Goal: Obtain resource: Obtain resource

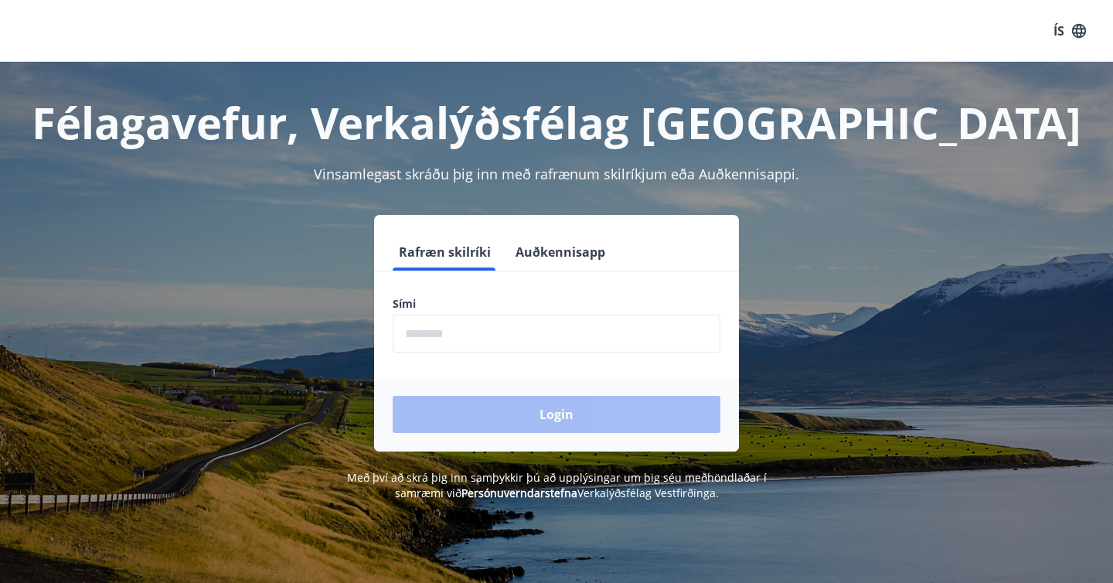
click at [526, 343] on input "phone" at bounding box center [557, 334] width 328 height 38
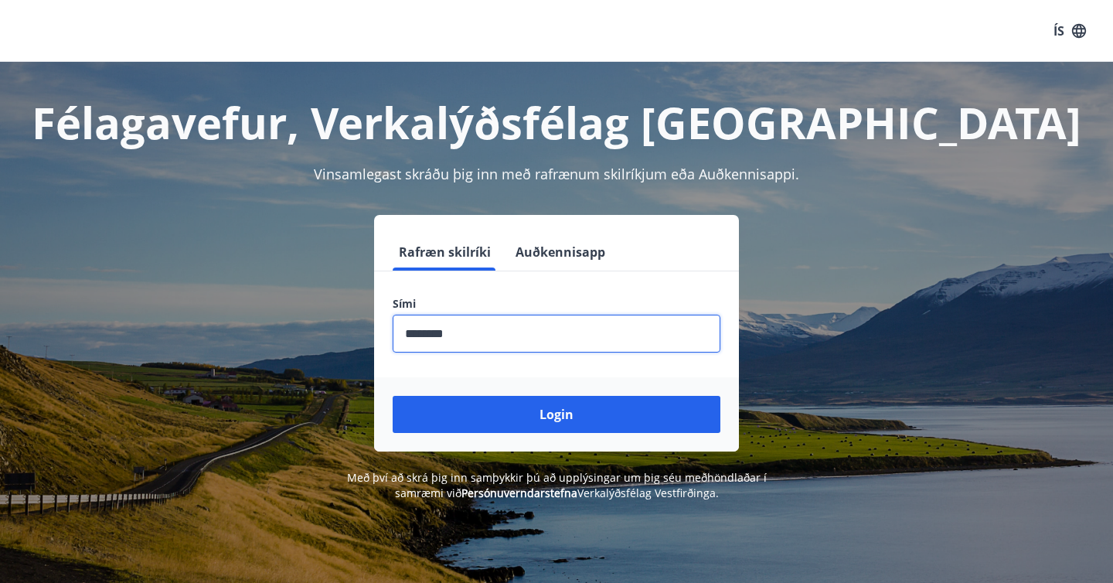
type input "********"
click at [393, 396] on button "Login" at bounding box center [557, 414] width 328 height 37
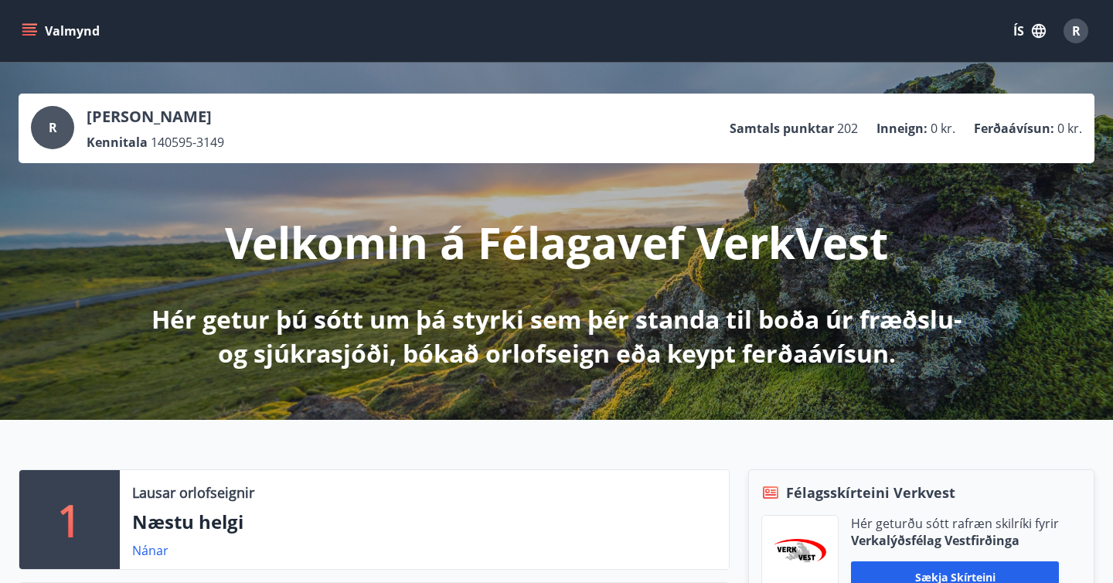
click at [20, 19] on button "Valmynd" at bounding box center [62, 31] width 87 height 28
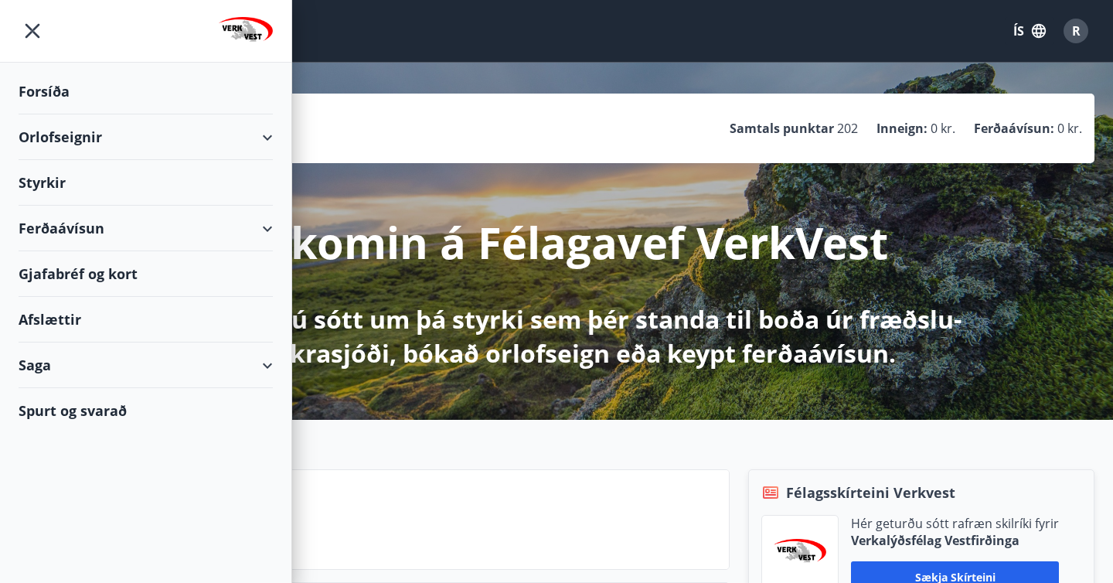
click at [56, 193] on div "Styrkir" at bounding box center [146, 183] width 254 height 46
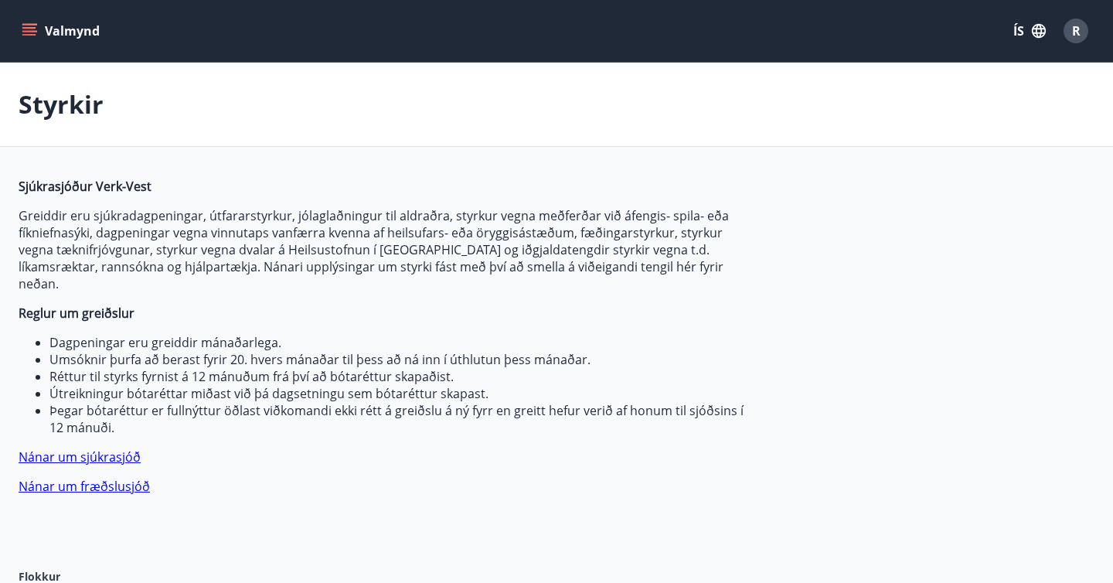
type input "***"
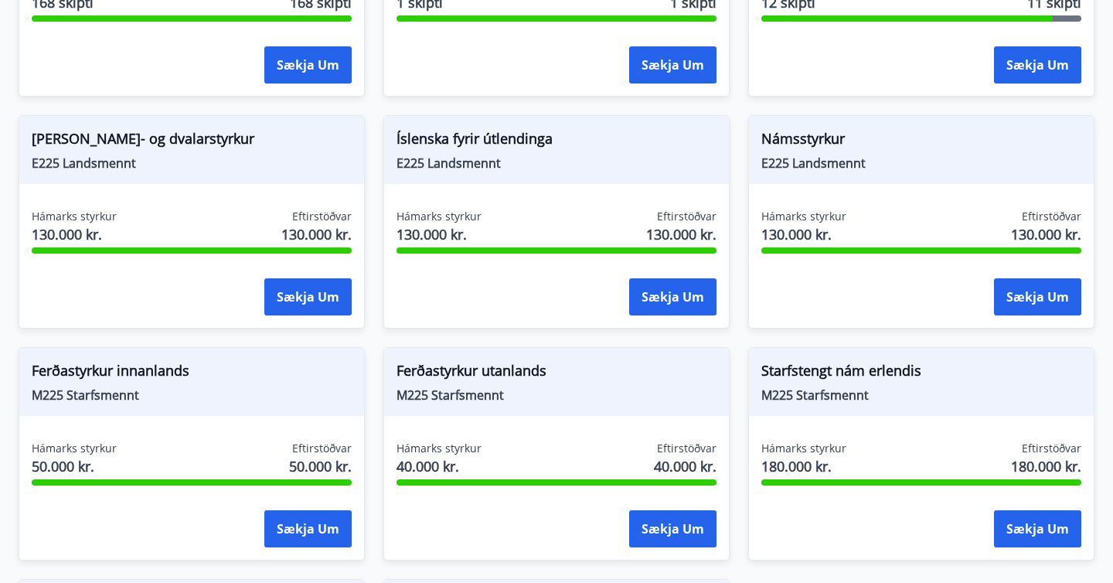
scroll to position [1416, 0]
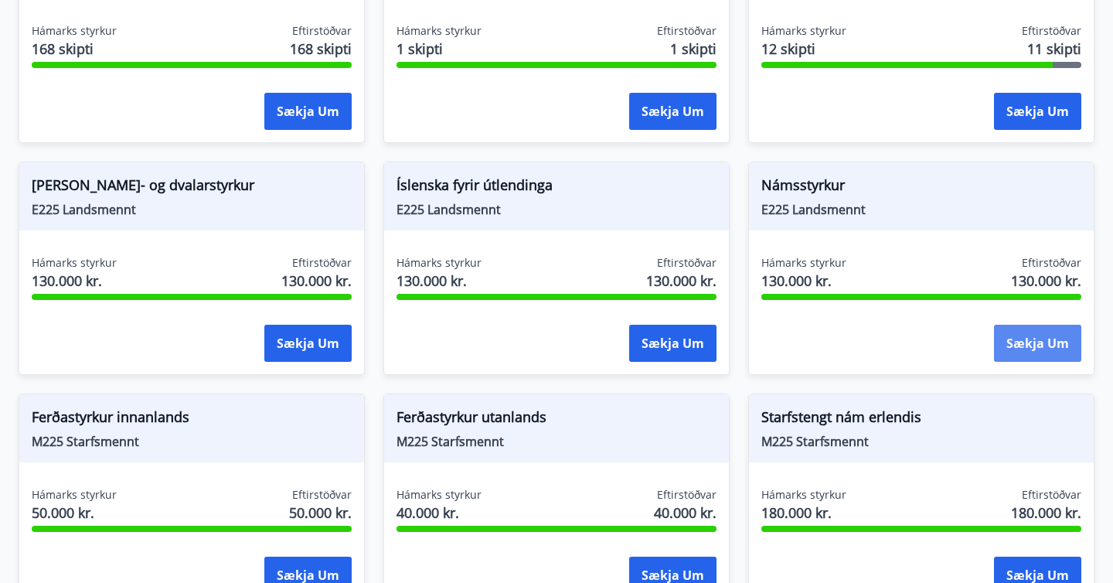
click at [1038, 338] on button "Sækja um" at bounding box center [1037, 343] width 87 height 37
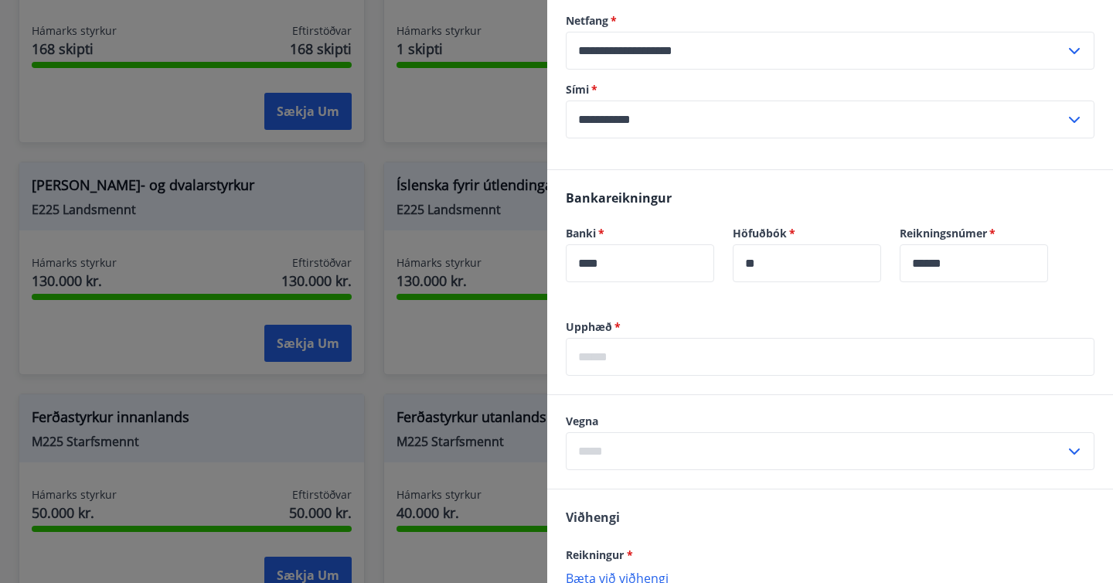
scroll to position [0, 0]
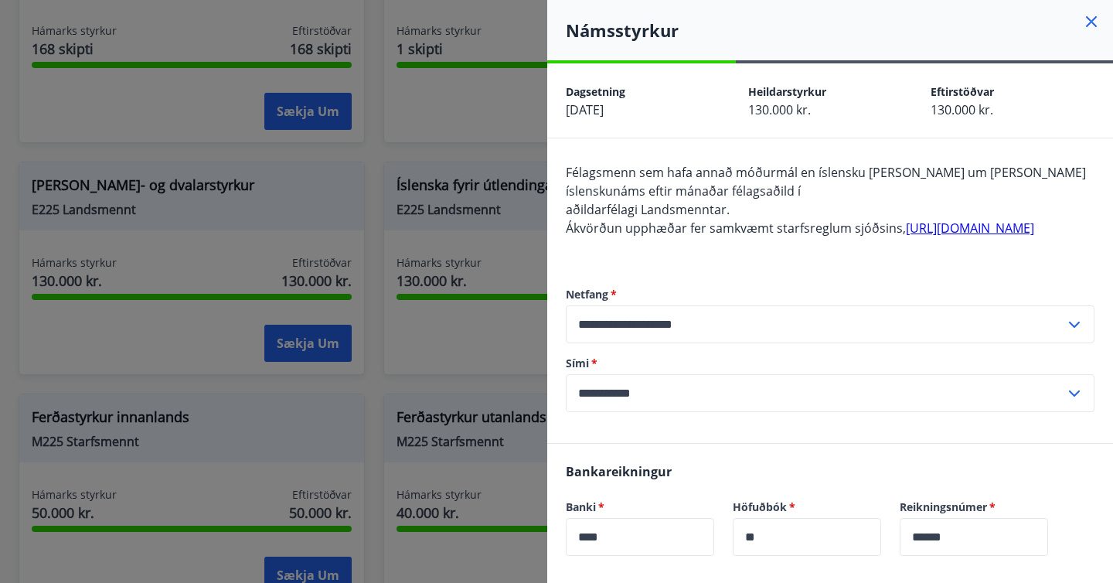
click at [906, 237] on link "http://landsmennt.is/landsmennt/styrkir-til-einstaklinga/" at bounding box center [970, 228] width 128 height 17
click at [1091, 22] on icon at bounding box center [1091, 21] width 11 height 11
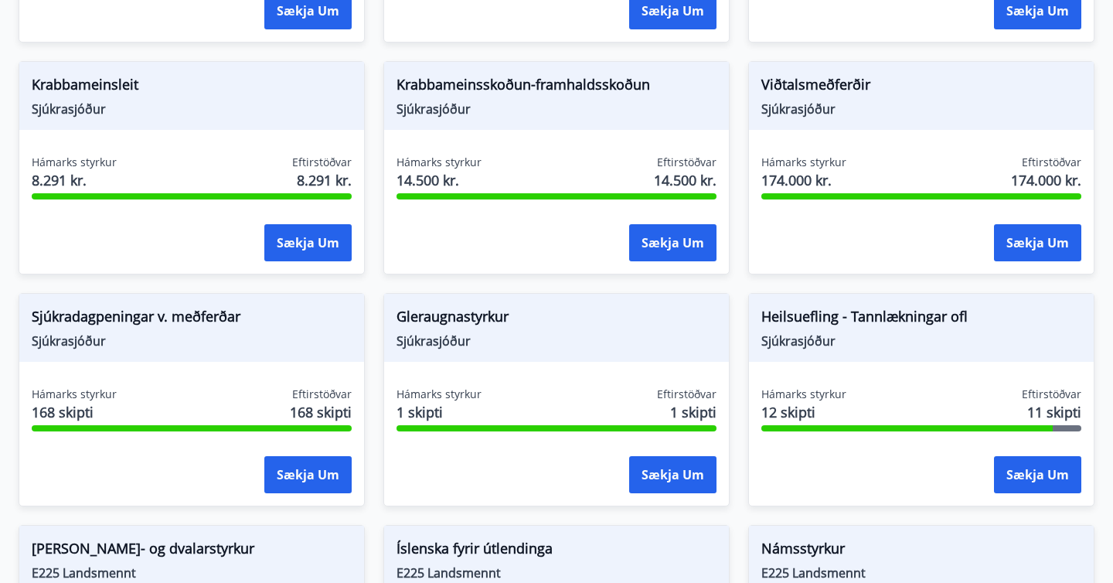
scroll to position [1048, 0]
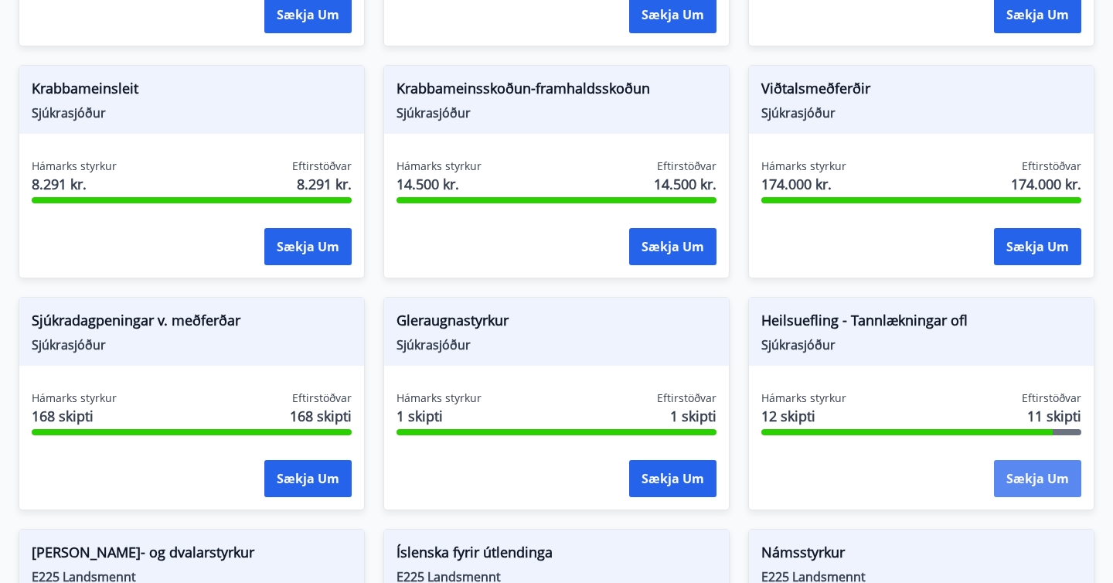
click at [1005, 460] on button "Sækja um" at bounding box center [1037, 478] width 87 height 37
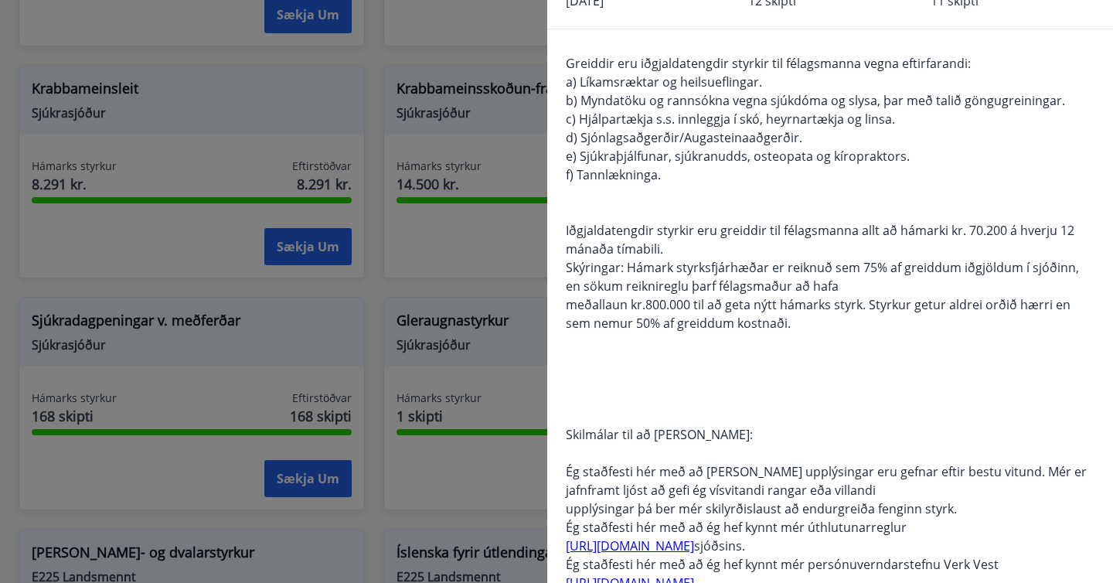
scroll to position [0, 0]
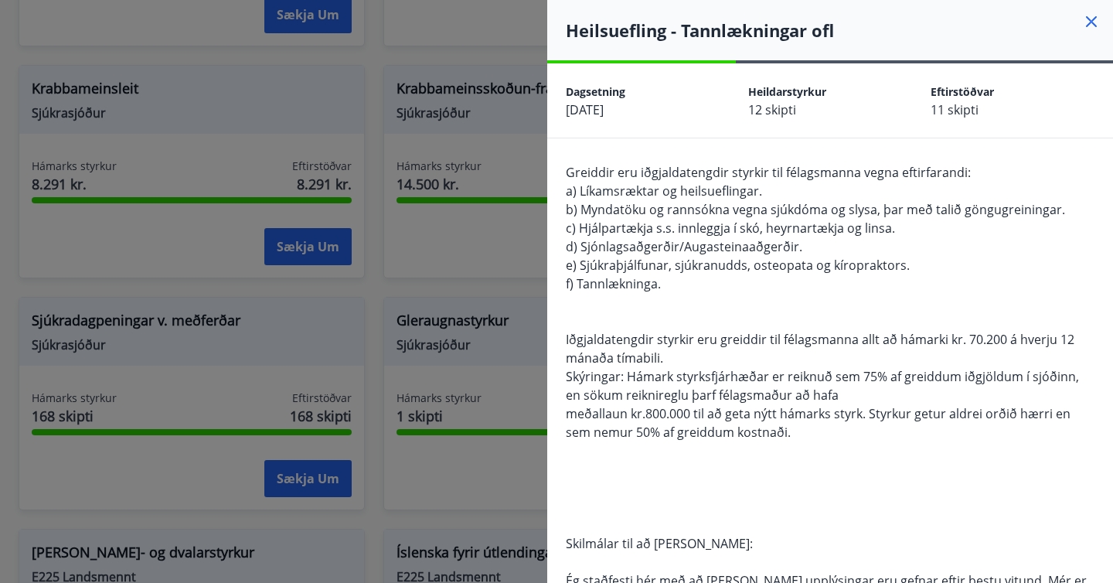
click at [1092, 19] on icon at bounding box center [1091, 21] width 19 height 19
